Goal: Check status: Check status

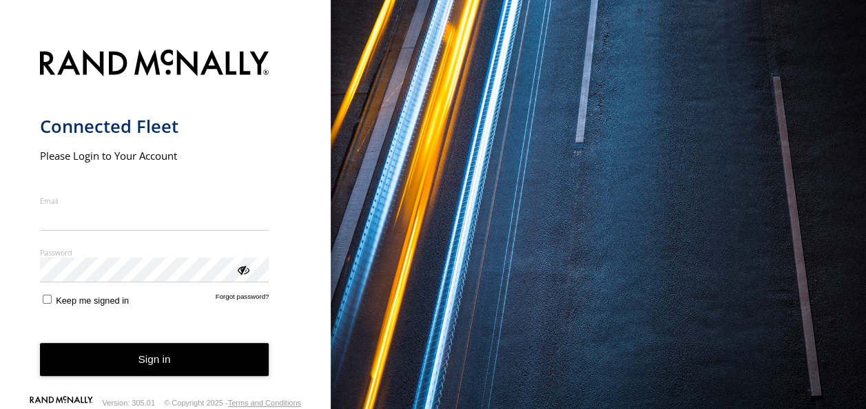
type input "**********"
click at [142, 381] on form "**********" at bounding box center [165, 220] width 251 height 358
click at [135, 368] on button "Sign in" at bounding box center [154, 360] width 229 height 34
click at [160, 356] on button "Sign in" at bounding box center [154, 360] width 229 height 34
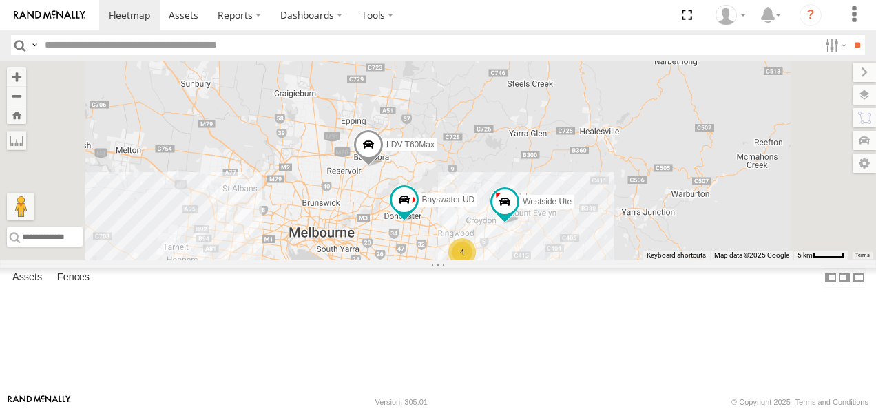
drag, startPoint x: 667, startPoint y: 251, endPoint x: 593, endPoint y: 346, distance: 120.7
click at [593, 260] on div "LDV T60Max 4 Westside Ute Bayswater UD" at bounding box center [438, 161] width 876 height 200
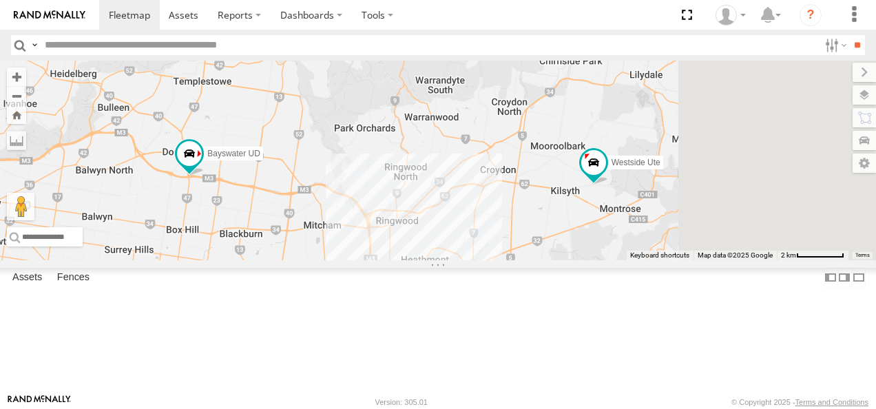
drag, startPoint x: 697, startPoint y: 271, endPoint x: 573, endPoint y: 360, distance: 153.1
click at [573, 260] on div "LDV T60Max Westside Ute Bayswater UD 4" at bounding box center [438, 161] width 876 height 200
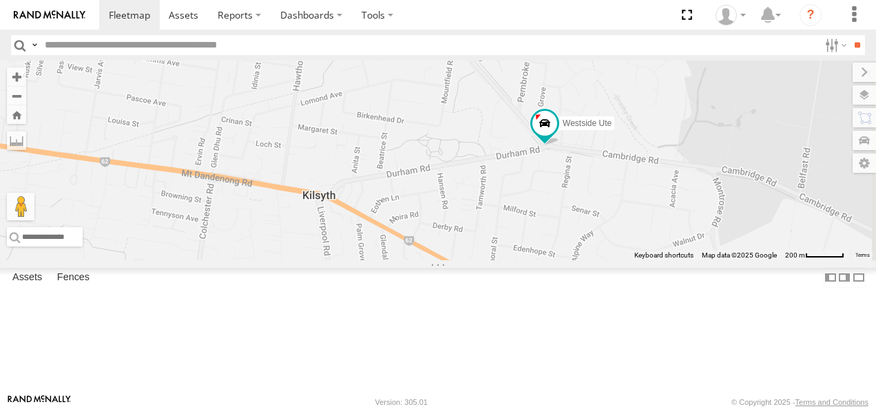
drag, startPoint x: 760, startPoint y: 223, endPoint x: 649, endPoint y: 356, distance: 172.6
click at [649, 260] on div "LDV T60Max Westside Ute Bayswater UD" at bounding box center [438, 161] width 876 height 200
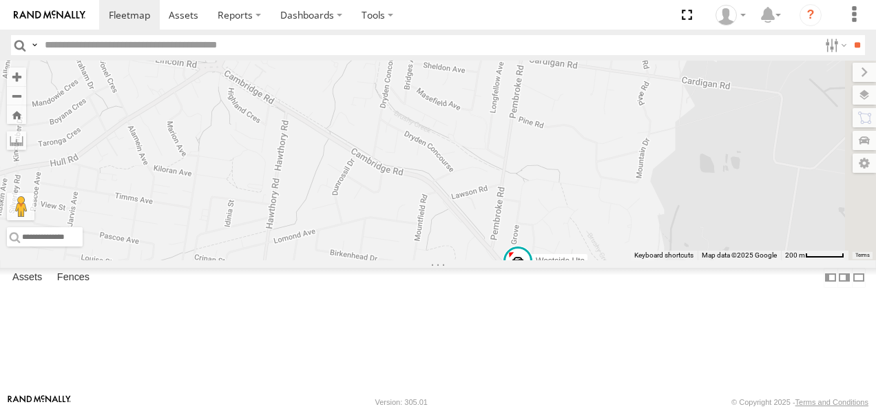
drag, startPoint x: 687, startPoint y: 258, endPoint x: 664, endPoint y: 383, distance: 127.6
click at [664, 260] on div "LDV T60Max Westside Ute Bayswater UD" at bounding box center [438, 161] width 876 height 200
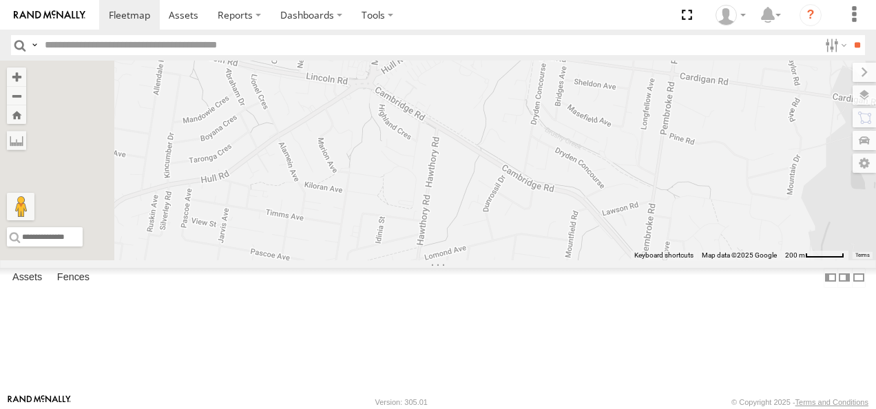
drag, startPoint x: 579, startPoint y: 311, endPoint x: 732, endPoint y: 327, distance: 153.8
click at [732, 260] on div "LDV T60Max Westside Ute Bayswater UD" at bounding box center [438, 161] width 876 height 200
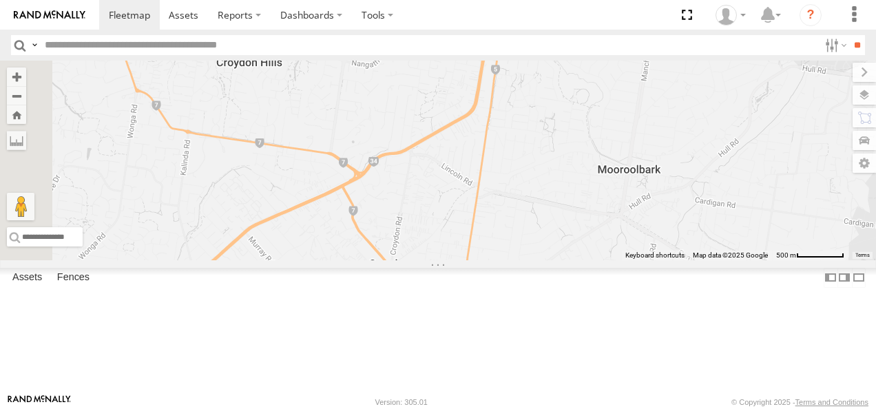
drag, startPoint x: 642, startPoint y: 348, endPoint x: 801, endPoint y: 389, distance: 164.4
click at [801, 260] on div "LDV T60Max Westside Ute Bayswater UD Keyboard shortcuts Map Data Map data ©2025…" at bounding box center [438, 161] width 876 height 200
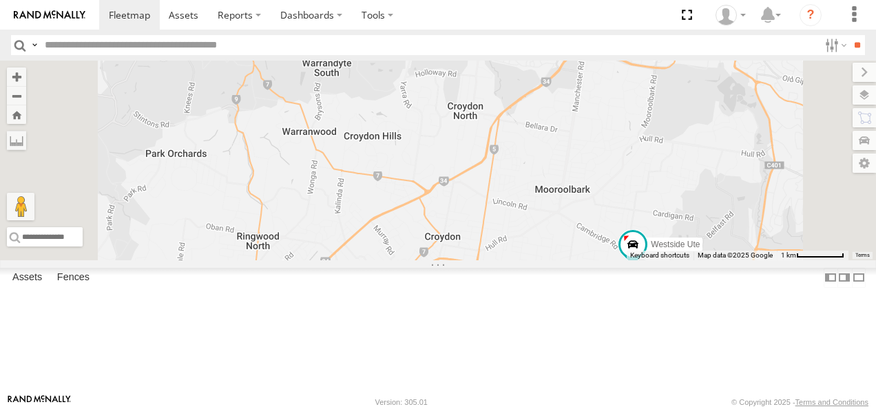
drag, startPoint x: 621, startPoint y: 333, endPoint x: 645, endPoint y: 303, distance: 37.8
click at [645, 260] on div "LDV T60Max Westside Ute Bayswater UD" at bounding box center [438, 161] width 876 height 200
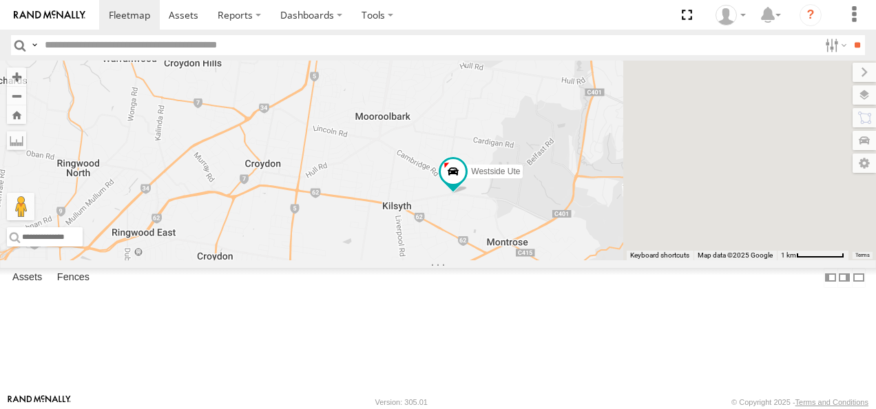
drag, startPoint x: 733, startPoint y: 342, endPoint x: 544, endPoint y: 259, distance: 206.7
click at [544, 259] on div "LDV T60Max Westside Ute Bayswater UD" at bounding box center [438, 161] width 876 height 200
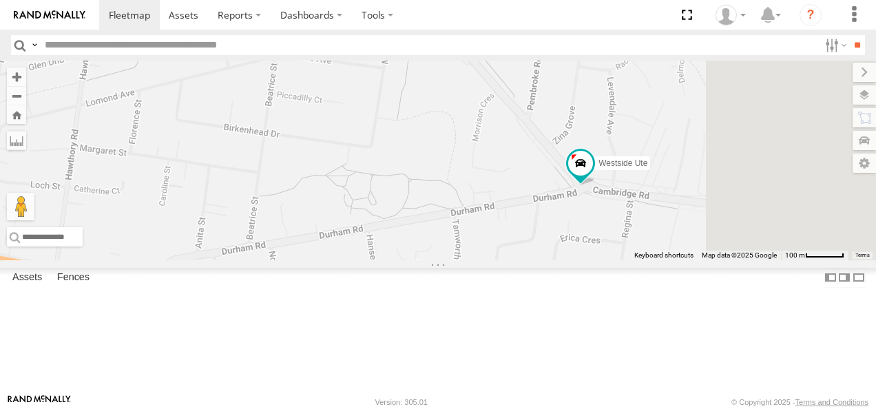
drag, startPoint x: 674, startPoint y: 276, endPoint x: 347, endPoint y: 298, distance: 327.3
click at [347, 260] on div "LDV T60Max Westside Ute Bayswater UD" at bounding box center [438, 161] width 876 height 200
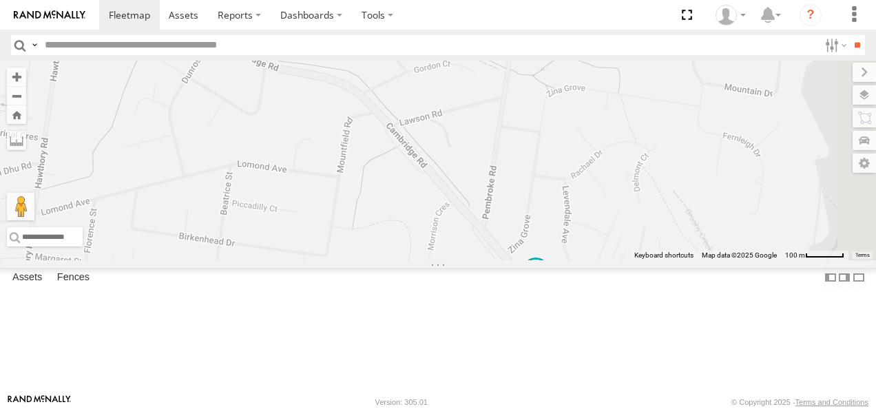
drag, startPoint x: 595, startPoint y: 256, endPoint x: 547, endPoint y: 369, distance: 122.9
click at [547, 260] on div "LDV T60Max Westside Ute Bayswater UD" at bounding box center [438, 161] width 876 height 200
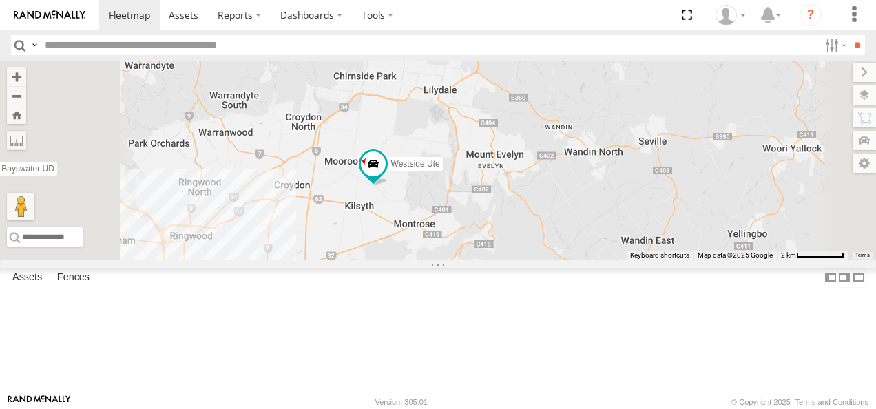
drag, startPoint x: 459, startPoint y: 286, endPoint x: 523, endPoint y: 250, distance: 73.4
click at [523, 250] on div "LDV T60Max Westside Ute Bayswater UD 4" at bounding box center [438, 161] width 876 height 200
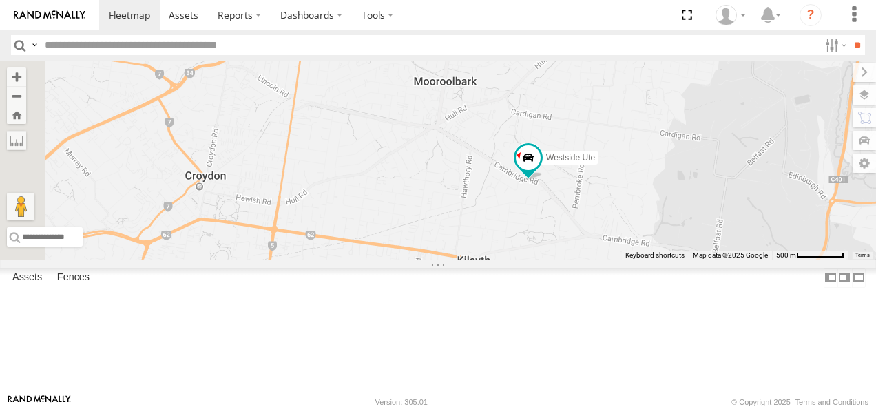
drag, startPoint x: 478, startPoint y: 234, endPoint x: 628, endPoint y: 270, distance: 154.4
click at [628, 260] on div "LDV T60Max Westside Ute Bayswater UD" at bounding box center [438, 161] width 876 height 200
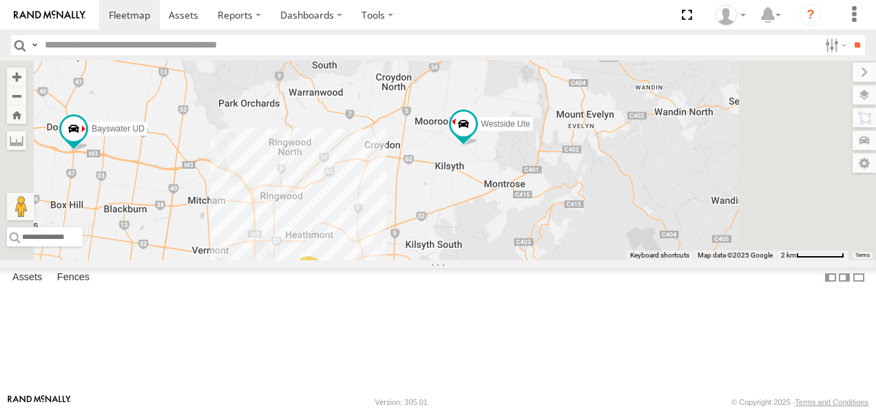
drag, startPoint x: 544, startPoint y: 285, endPoint x: 566, endPoint y: 226, distance: 62.6
click at [566, 226] on div "LDV T60Max Westside Ute Bayswater UD 4" at bounding box center [438, 161] width 876 height 200
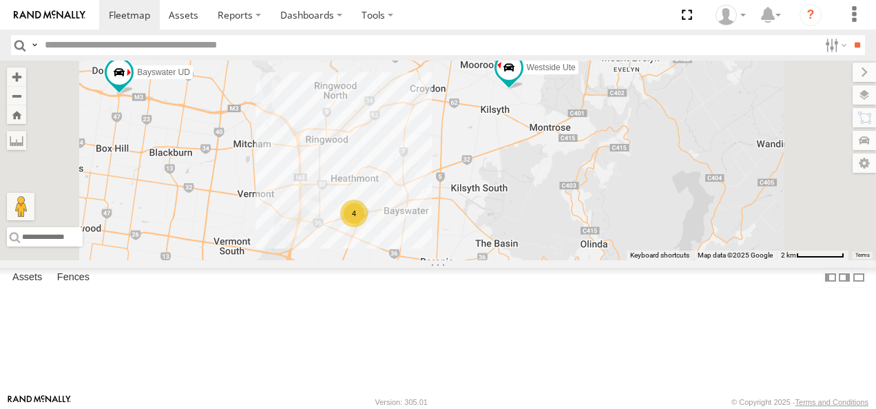
drag, startPoint x: 540, startPoint y: 263, endPoint x: 588, endPoint y: 200, distance: 79.6
click at [588, 200] on div "LDV T60Max Westside Ute Bayswater UD 4" at bounding box center [438, 161] width 876 height 200
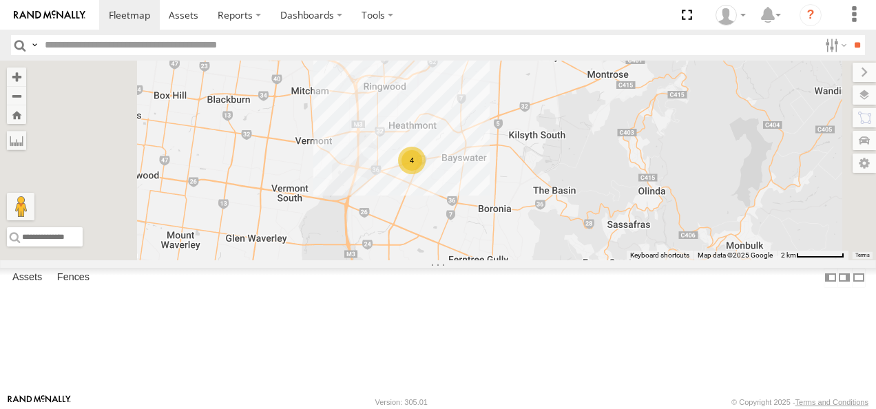
drag, startPoint x: 528, startPoint y: 263, endPoint x: 587, endPoint y: 209, distance: 80.0
click at [587, 209] on div "LDV T60Max Westside Ute Bayswater UD 4" at bounding box center [438, 161] width 876 height 200
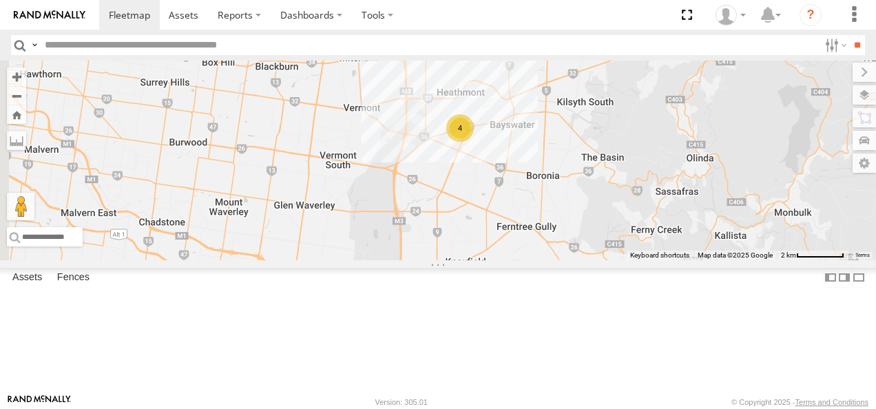
drag, startPoint x: 533, startPoint y: 260, endPoint x: 583, endPoint y: 224, distance: 61.6
click at [583, 224] on div "LDV T60Max Westside Ute Bayswater UD 4" at bounding box center [438, 161] width 876 height 200
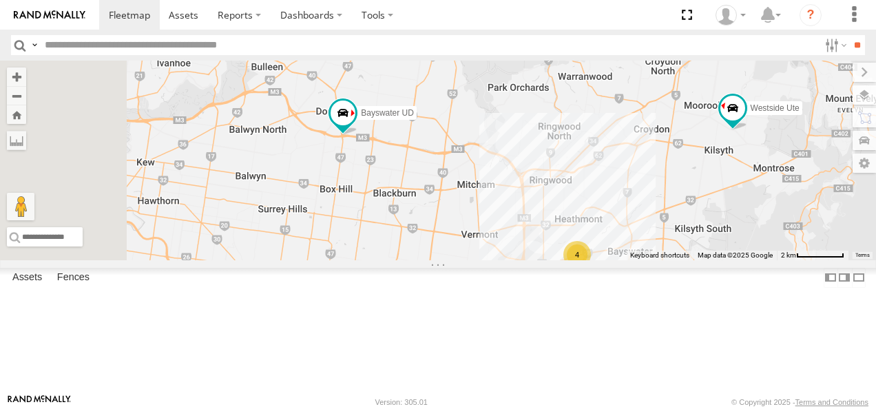
drag, startPoint x: 508, startPoint y: 232, endPoint x: 626, endPoint y: 360, distance: 174.1
click at [626, 260] on div "LDV T60Max Westside Ute Bayswater UD 4" at bounding box center [438, 161] width 876 height 200
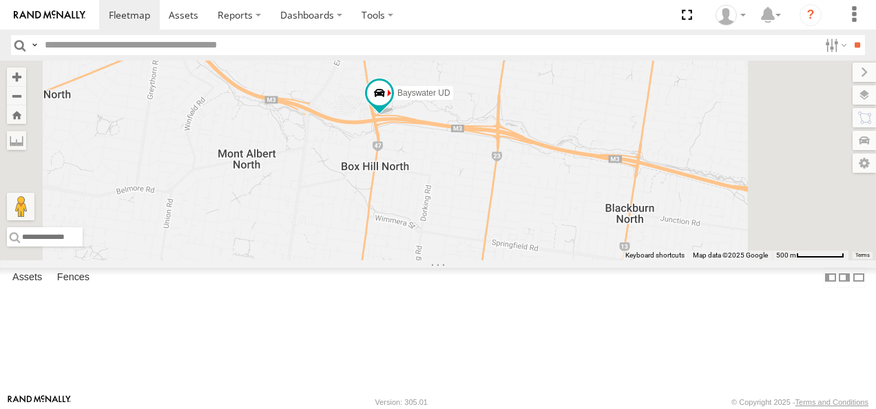
drag, startPoint x: 570, startPoint y: 214, endPoint x: 520, endPoint y: 265, distance: 72.1
click at [520, 260] on div "LDV T60Max Westside Ute Bayswater UD" at bounding box center [438, 161] width 876 height 200
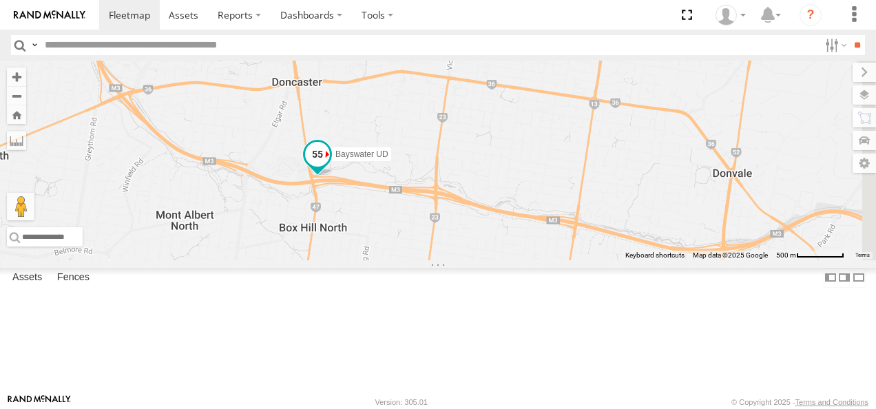
click at [330, 167] on span at bounding box center [317, 155] width 25 height 25
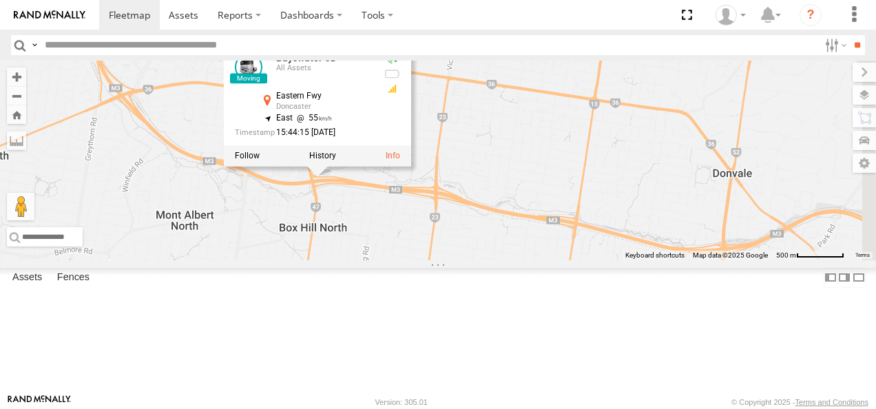
click at [544, 260] on div "LDV T60Max Westside Ute Bayswater UD Bayswater UD All Assets [GEOGRAPHIC_DATA] …" at bounding box center [438, 161] width 876 height 200
